Goal: Register for event/course

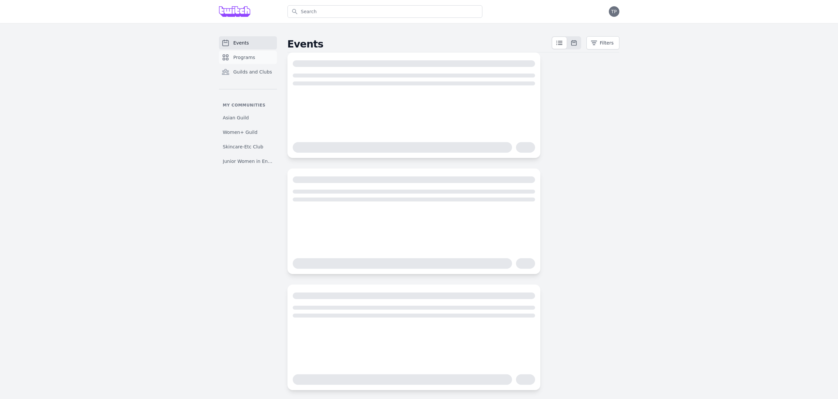
click at [254, 56] on link "Programs" at bounding box center [248, 57] width 58 height 13
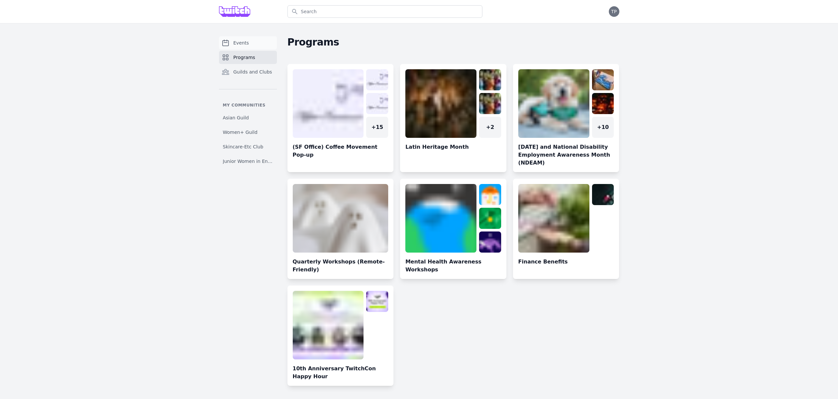
click at [251, 40] on link "Events" at bounding box center [248, 42] width 58 height 13
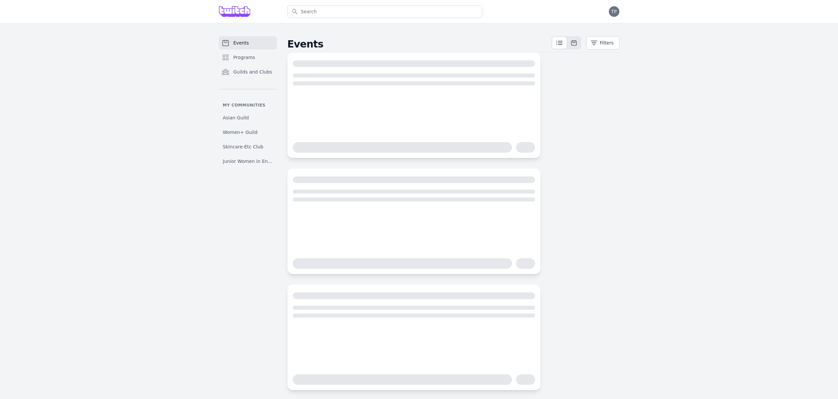
scroll to position [4, 0]
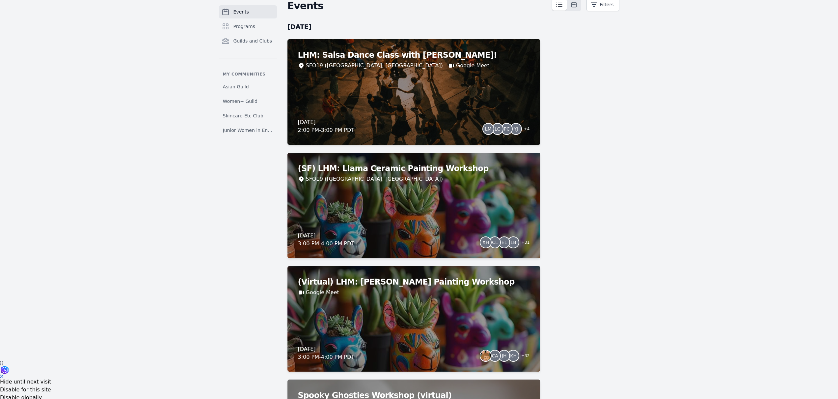
scroll to position [65, 0]
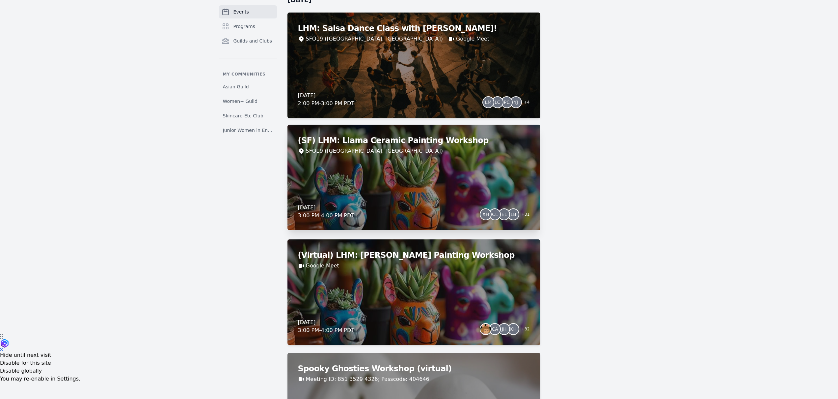
click at [415, 187] on div "(SF) LHM: Llama Ceramic Painting Workshop SFO19 ([GEOGRAPHIC_DATA], [GEOGRAPHIC…" at bounding box center [414, 177] width 253 height 105
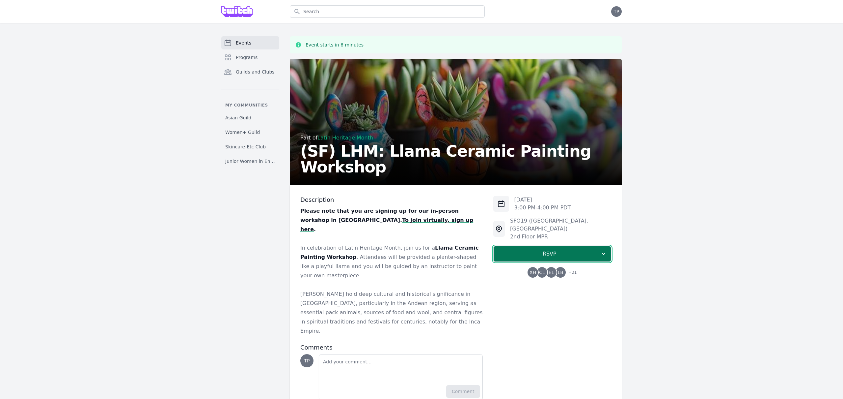
click at [511, 250] on span "RSVP" at bounding box center [549, 254] width 101 height 8
click at [534, 266] on link "I'm going" at bounding box center [553, 272] width 118 height 12
click at [575, 268] on span "+ 31" at bounding box center [571, 272] width 12 height 9
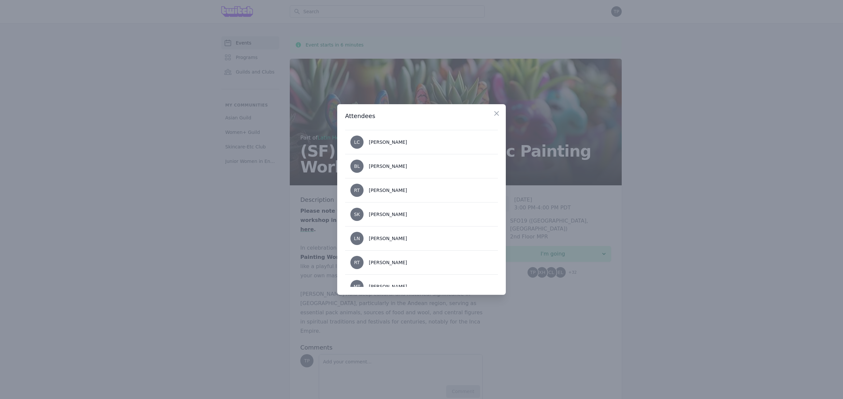
scroll to position [704, 0]
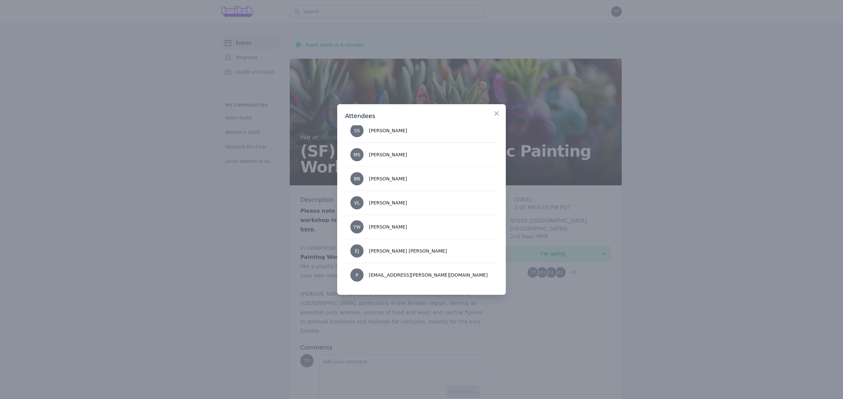
click at [700, 193] on div at bounding box center [421, 199] width 843 height 399
